Goal: Transaction & Acquisition: Purchase product/service

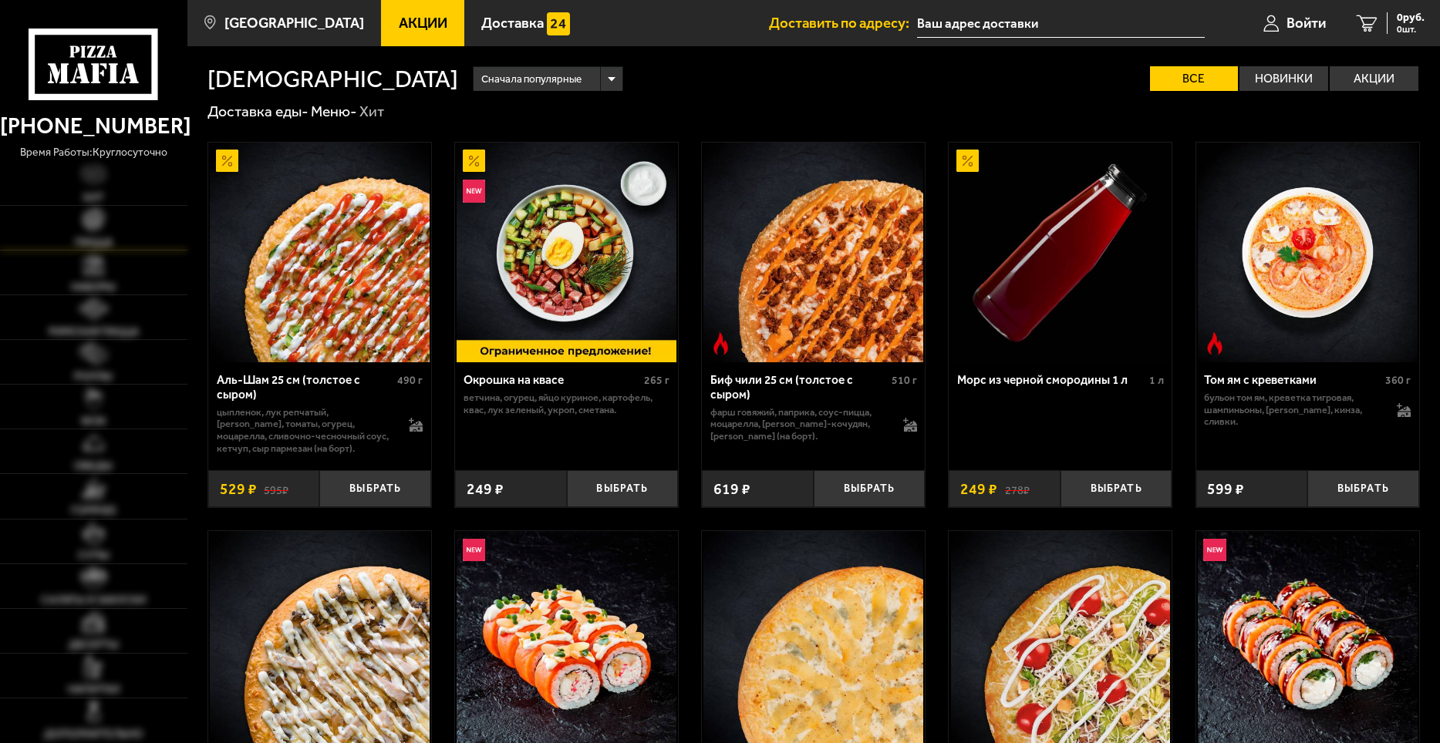
type input "[STREET_ADDRESS][PERSON_NAME]"
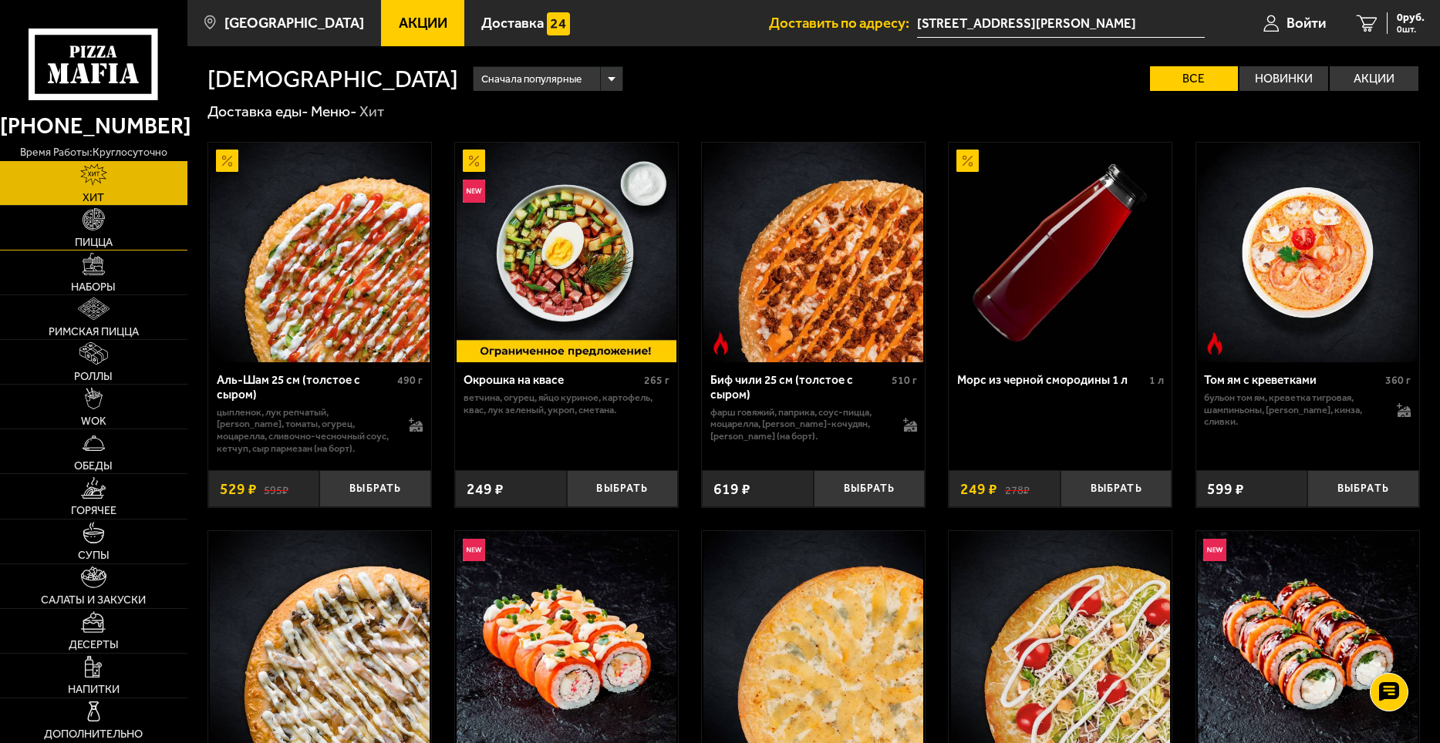
click at [86, 226] on img at bounding box center [94, 219] width 22 height 22
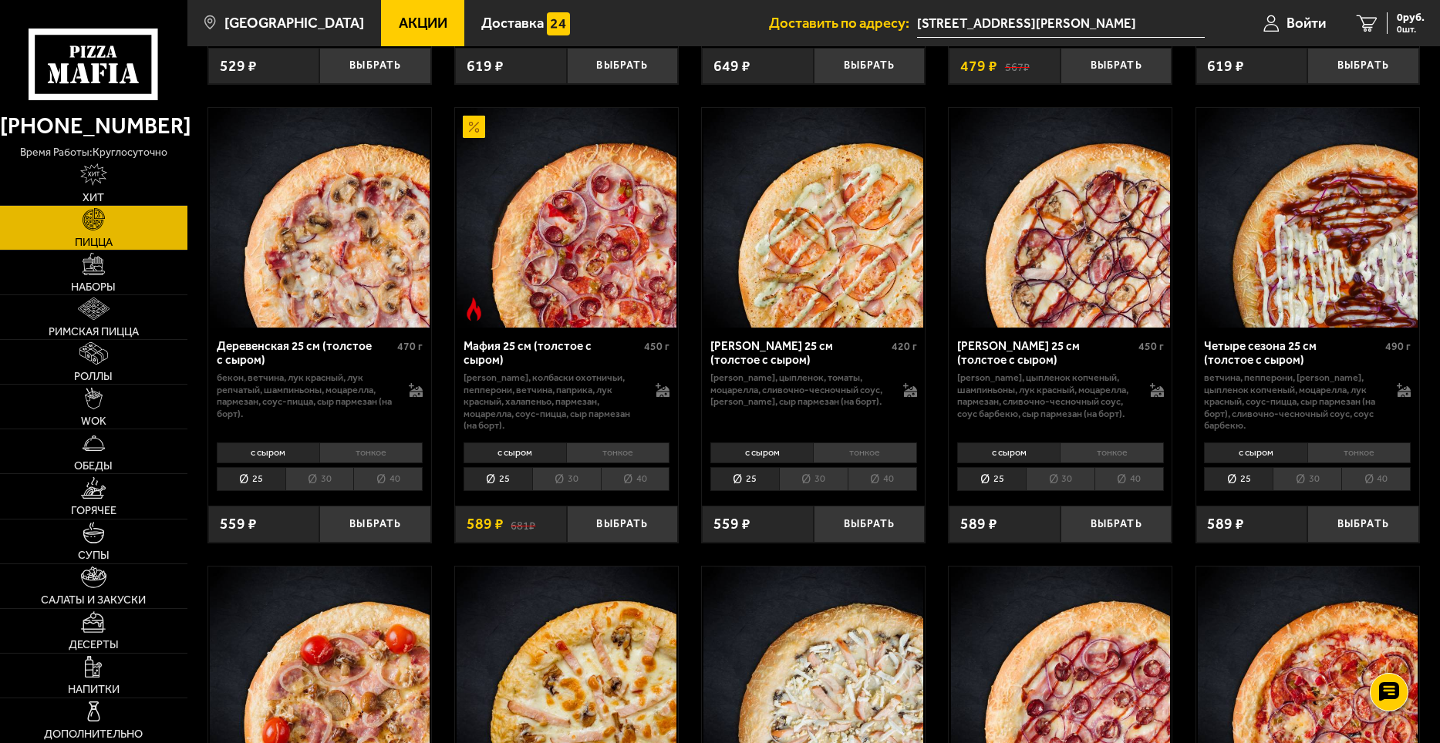
scroll to position [1388, 0]
click at [642, 492] on li "40" at bounding box center [635, 480] width 69 height 24
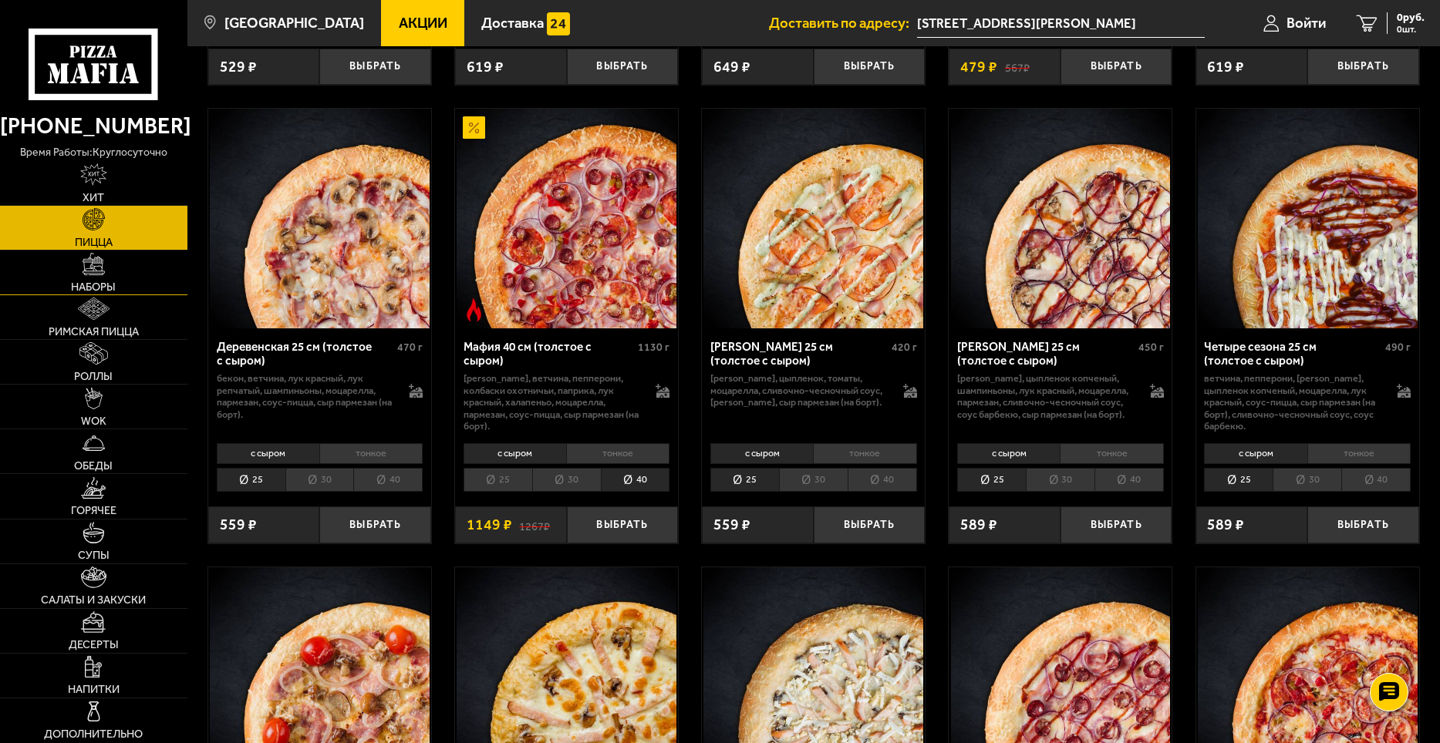
click at [89, 268] on img at bounding box center [94, 264] width 22 height 22
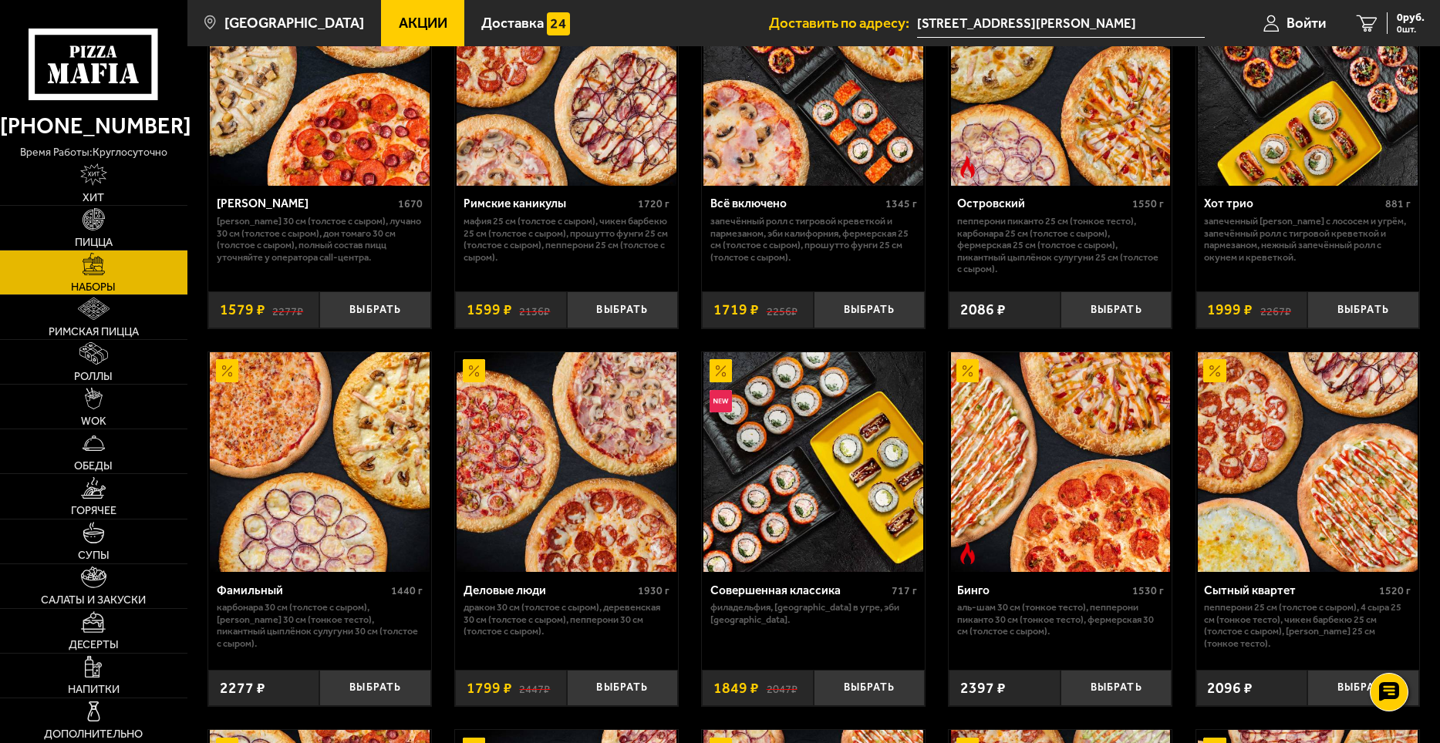
scroll to position [1388, 0]
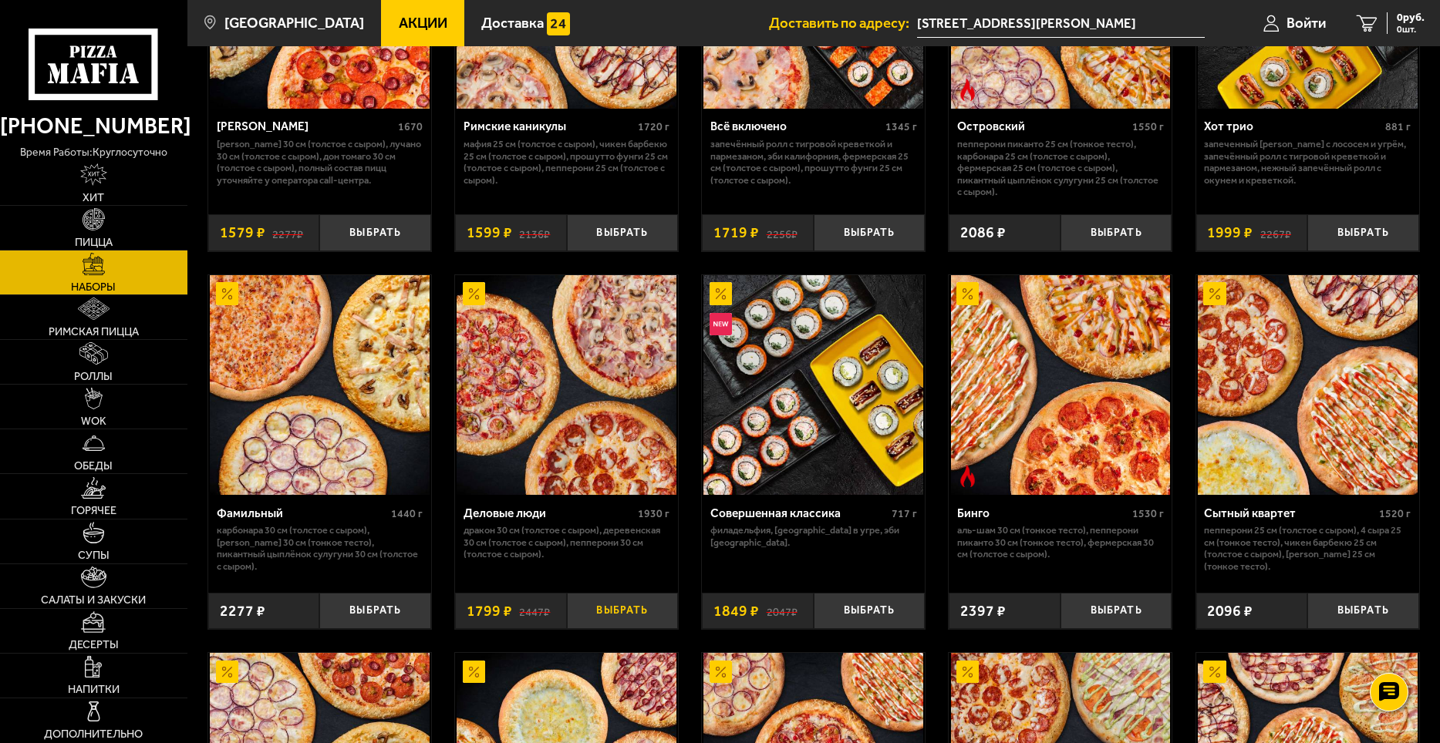
click at [611, 617] on button "Выбрать" at bounding box center [623, 611] width 112 height 37
click at [1404, 18] on span "1799 руб." at bounding box center [1401, 17] width 46 height 11
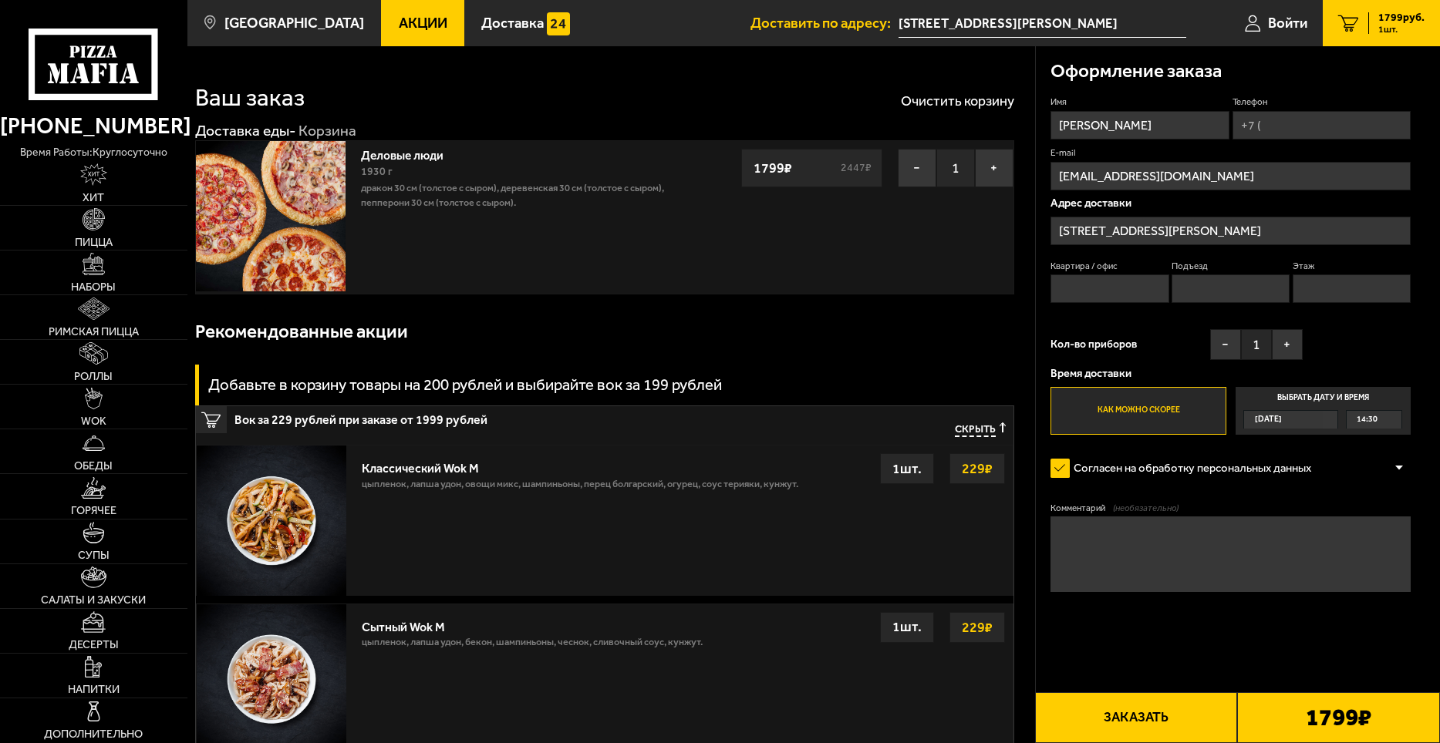
click at [1280, 123] on input "Телефон" at bounding box center [1321, 125] width 178 height 29
type input "[PHONE_NUMBER]"
type input "15"
type input "1"
type input "4"
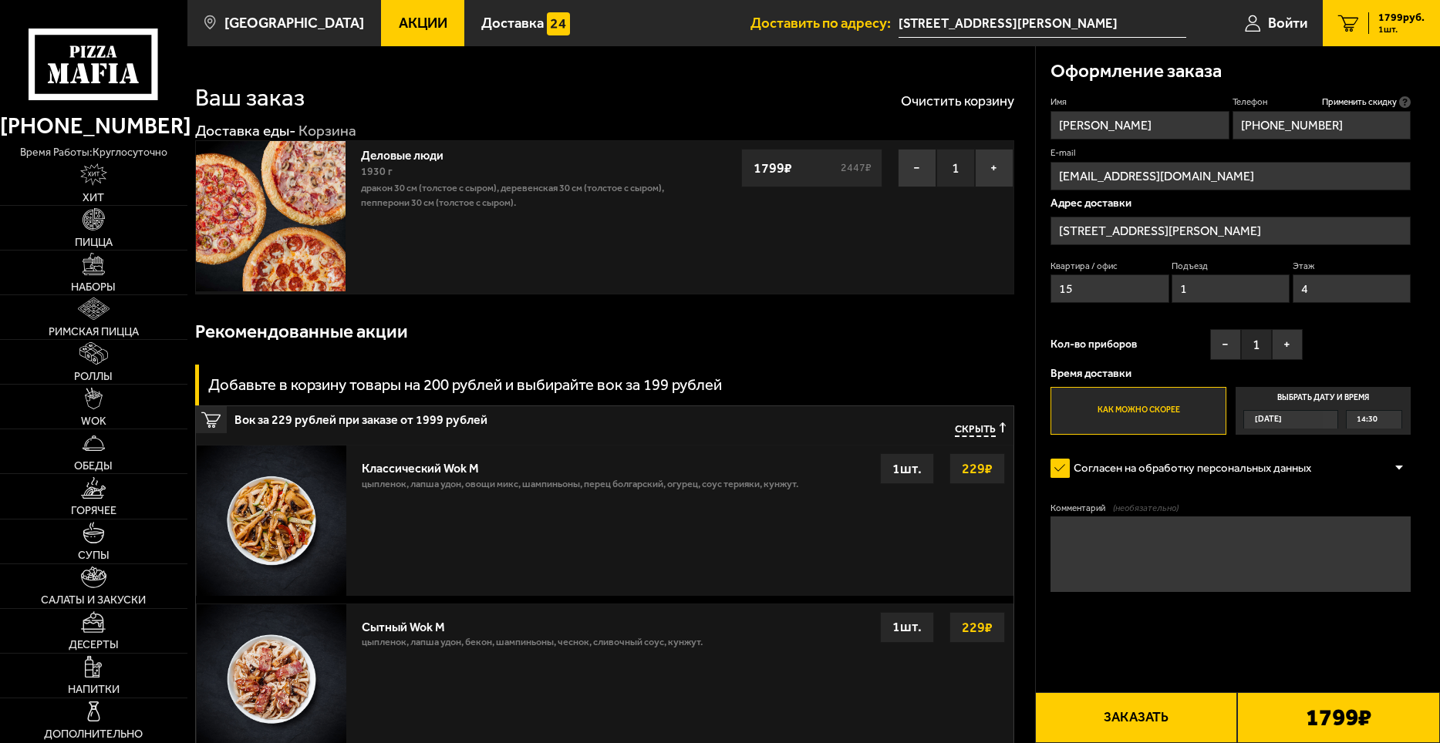
type input "[PHONE_NUMBER]"
click at [1138, 713] on button "Заказать" at bounding box center [1136, 718] width 203 height 51
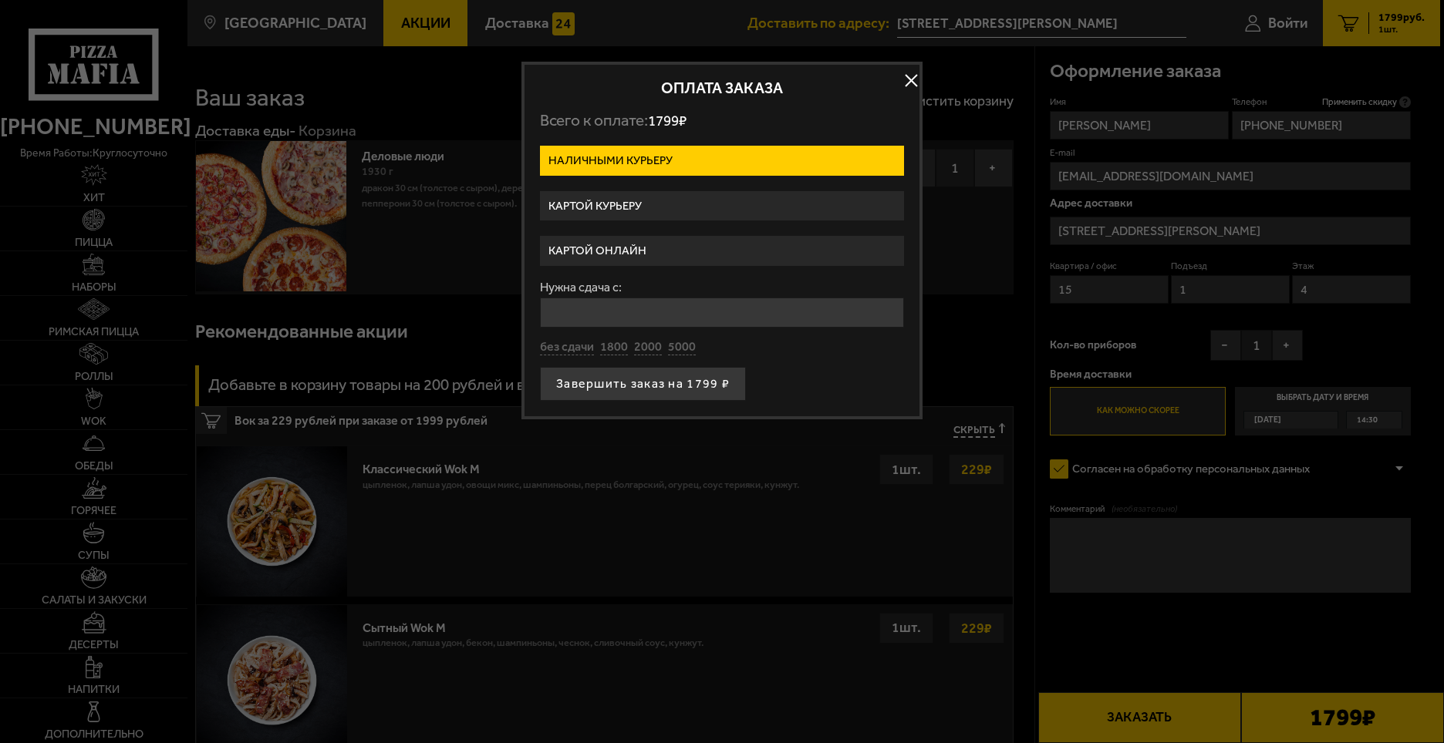
click at [634, 251] on label "Картой онлайн" at bounding box center [722, 251] width 364 height 30
click at [0, 0] on input "Картой онлайн" at bounding box center [0, 0] width 0 height 0
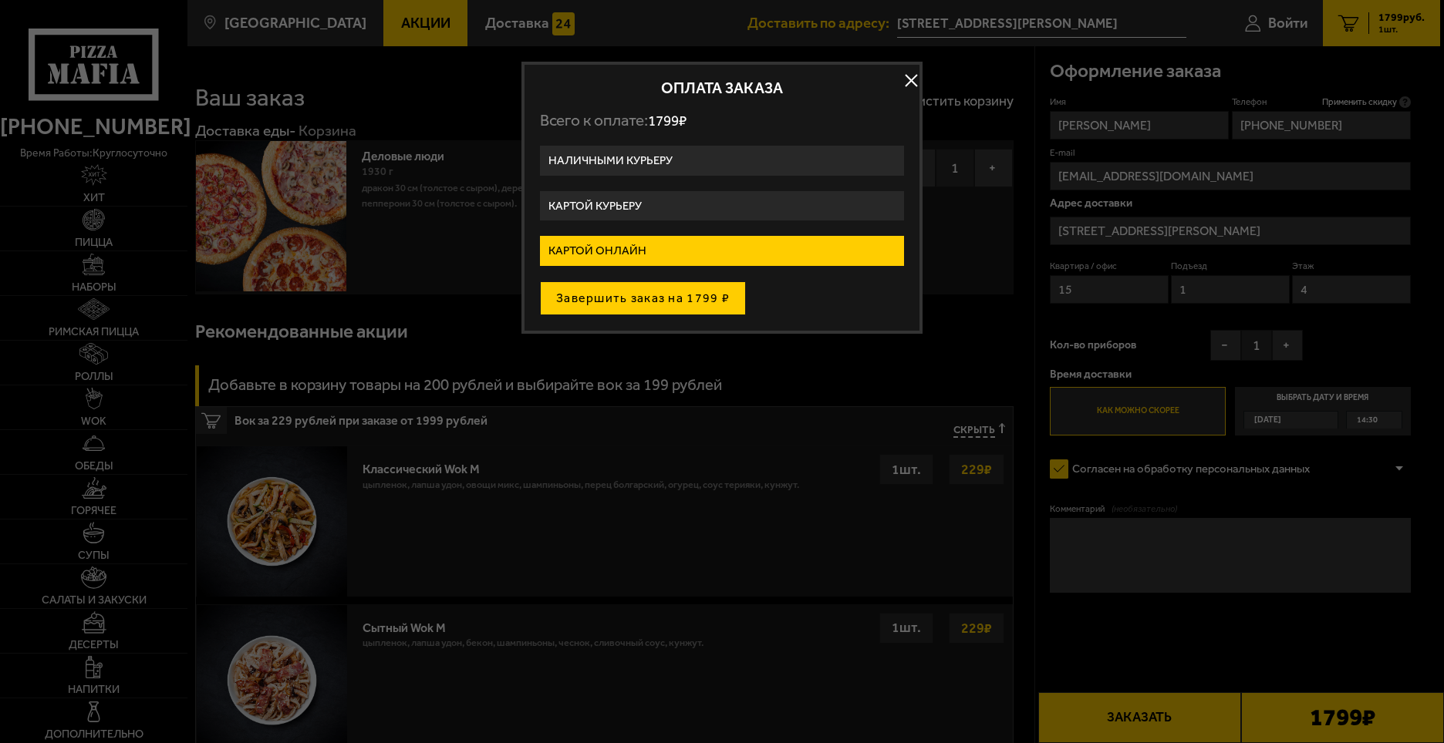
click at [632, 298] on button "Завершить заказ на 1799 ₽" at bounding box center [643, 298] width 206 height 34
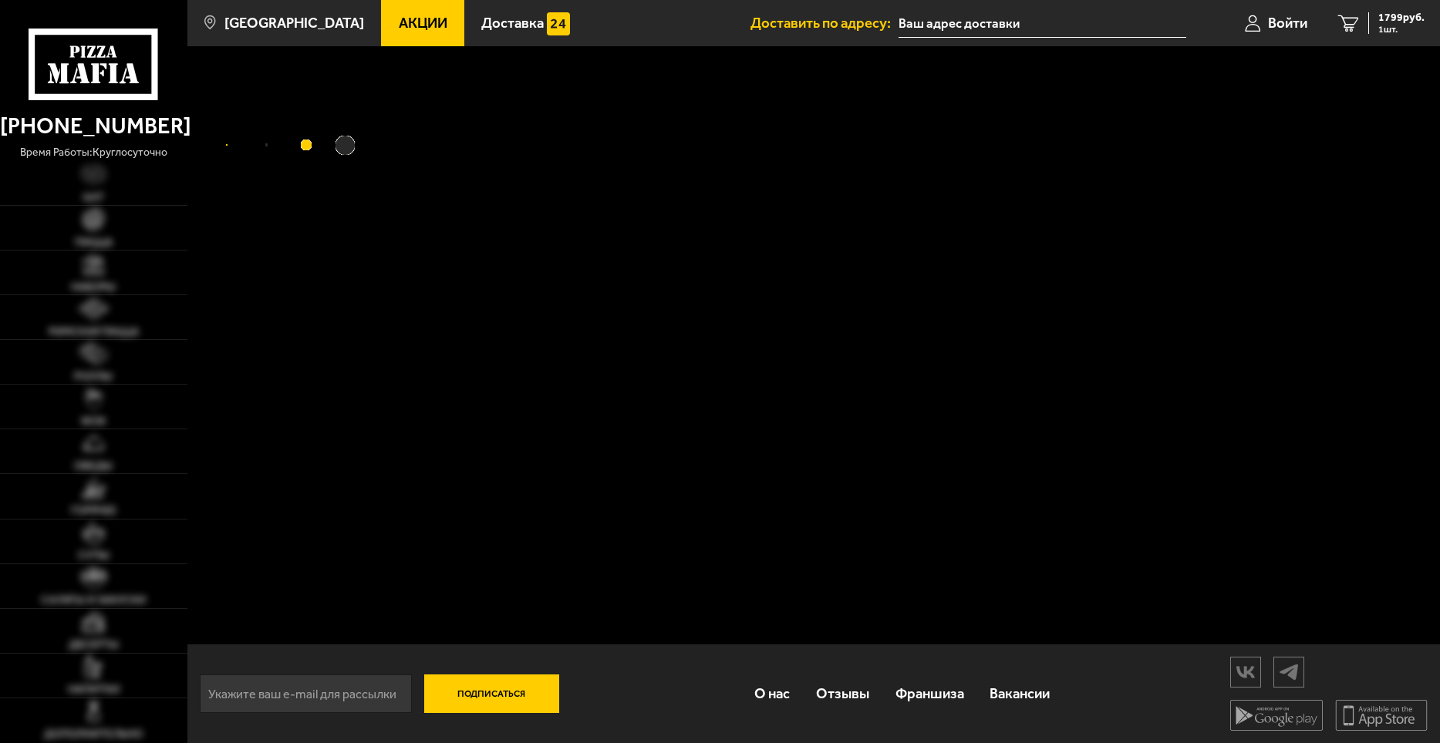
type input "[STREET_ADDRESS][PERSON_NAME]"
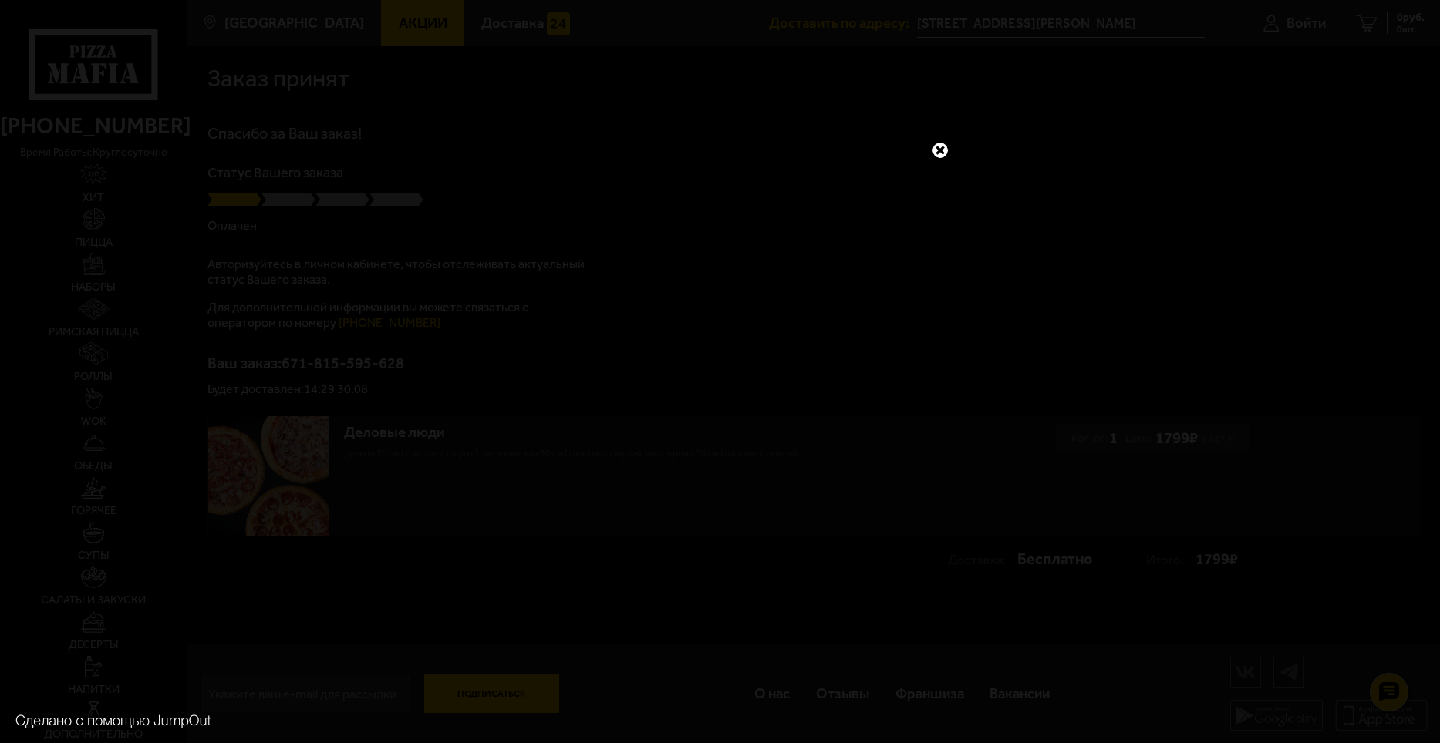
click at [938, 150] on link at bounding box center [940, 150] width 20 height 20
